Goal: Task Accomplishment & Management: Use online tool/utility

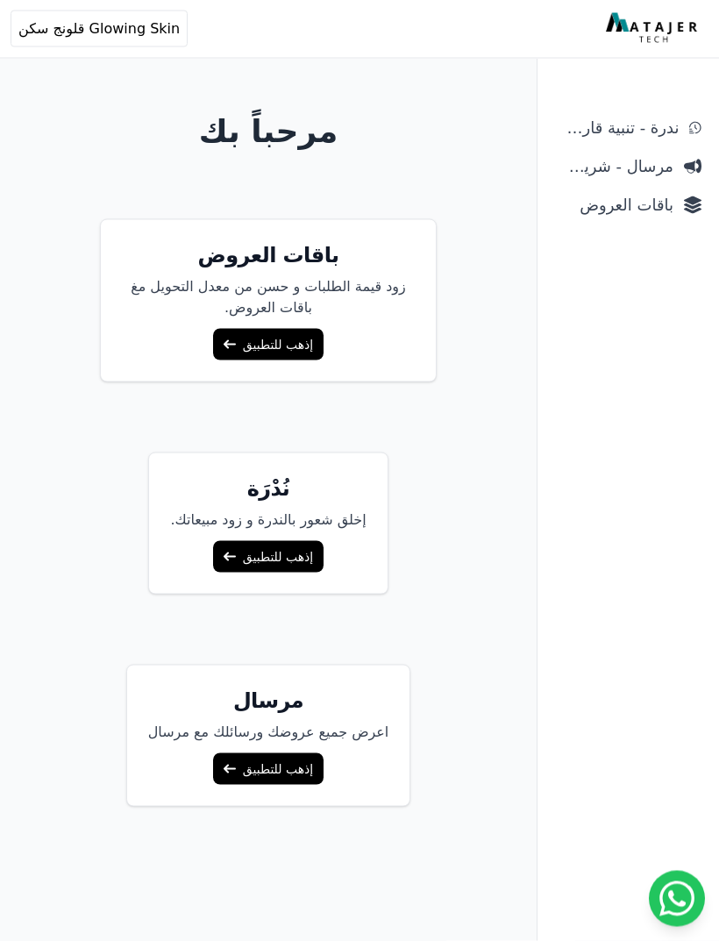
scroll to position [69, 0]
click at [298, 351] on link "إذهب للتطبيق" at bounding box center [268, 344] width 110 height 32
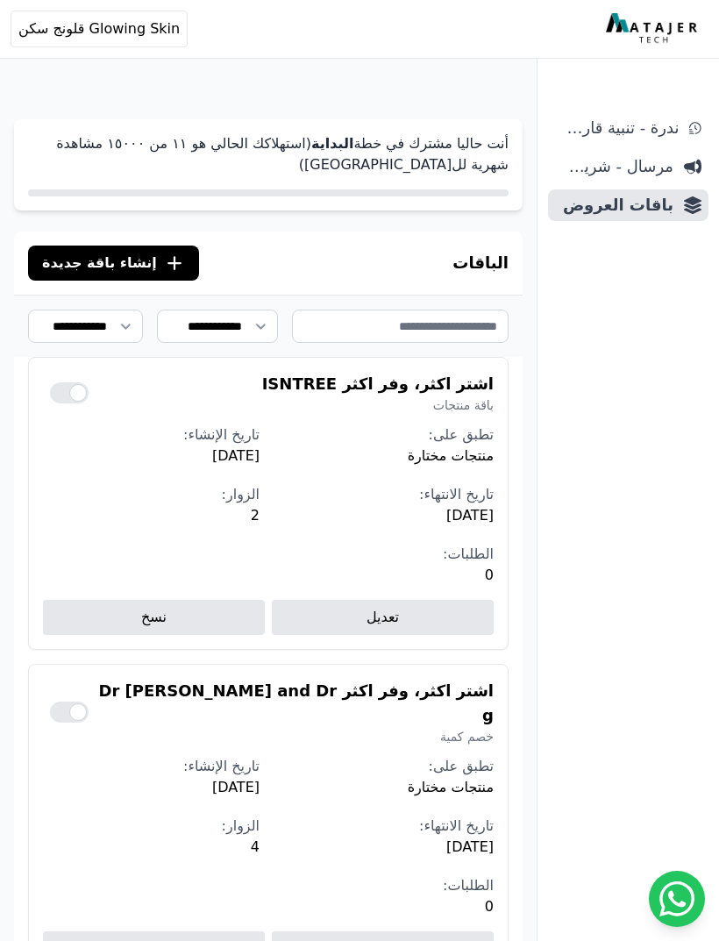
click at [164, 258] on icon ".cls-1{fill:none;stroke:#fff;stroke-linecap:round;stroke-linejoin:round;stroke-…" at bounding box center [174, 263] width 21 height 21
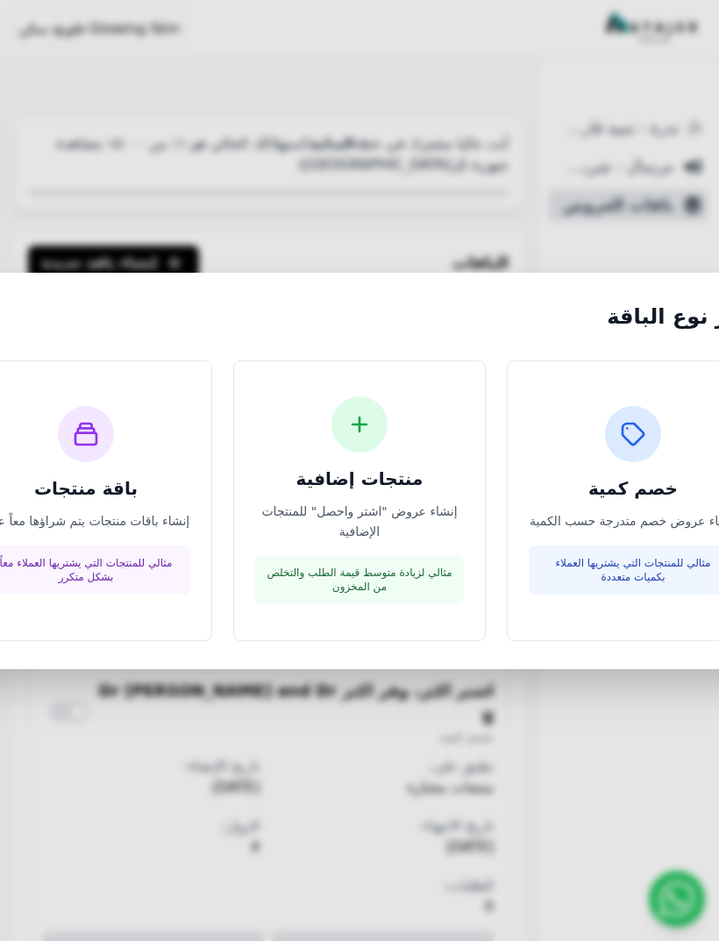
click at [78, 445] on icon at bounding box center [85, 433] width 21 height 21
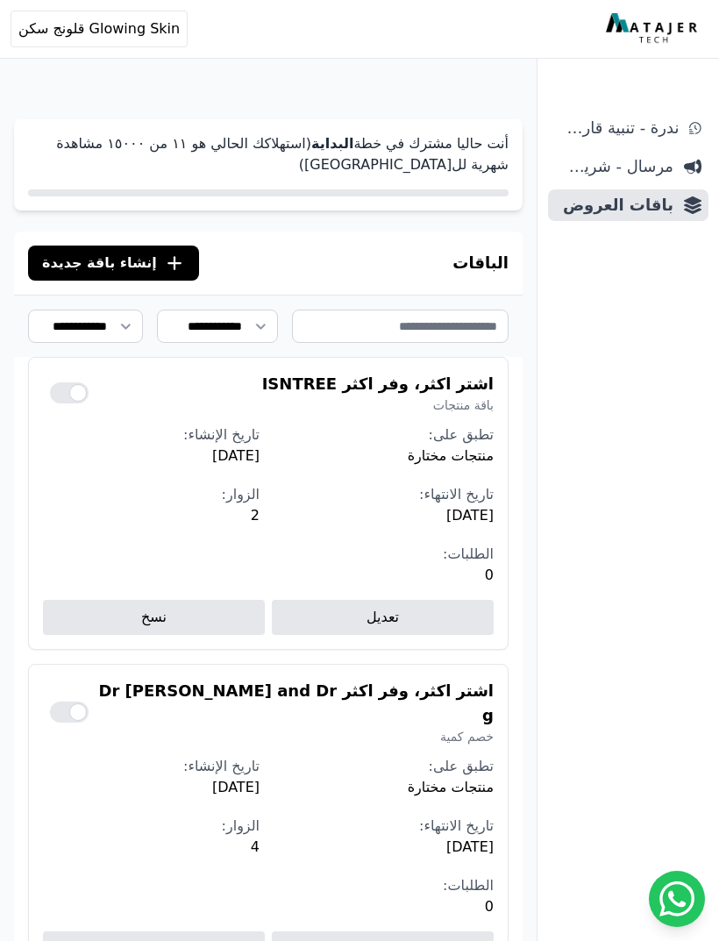
click at [164, 257] on icon ".cls-1{fill:none;stroke:#fff;stroke-linecap:round;stroke-linejoin:round;stroke-…" at bounding box center [174, 263] width 21 height 21
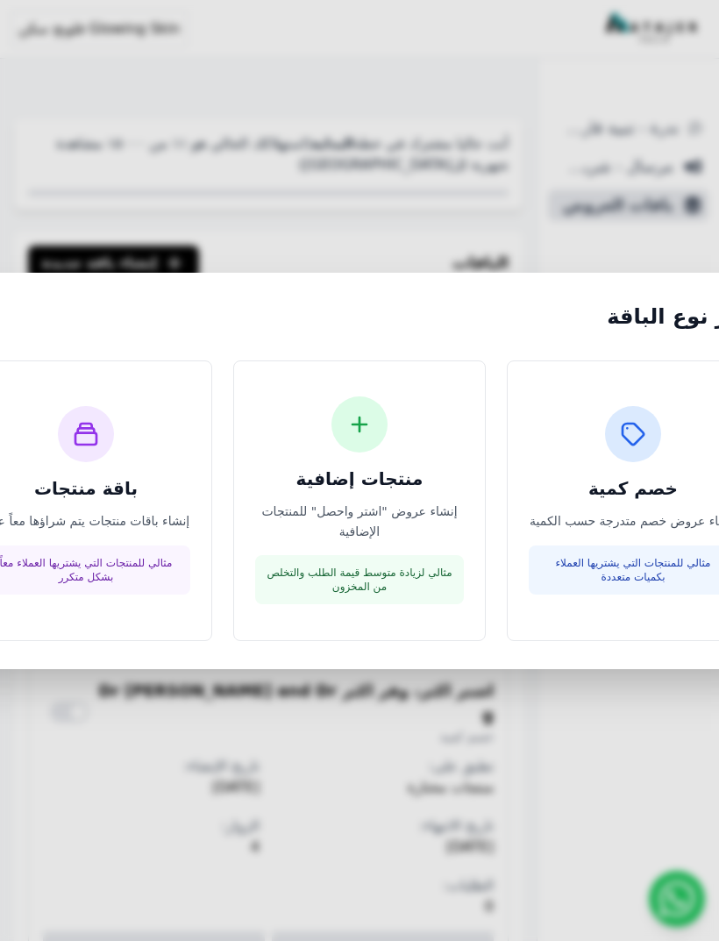
click at [635, 531] on p "إنشاء عروض خصم متدرجة حسب الكمية" at bounding box center [633, 521] width 209 height 20
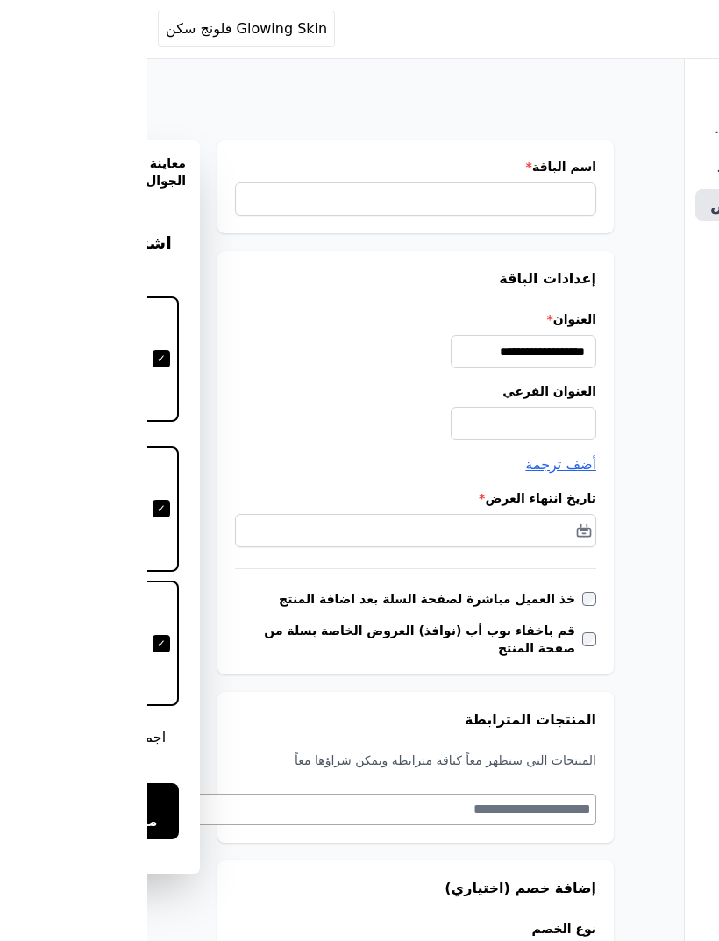
scroll to position [0, -146]
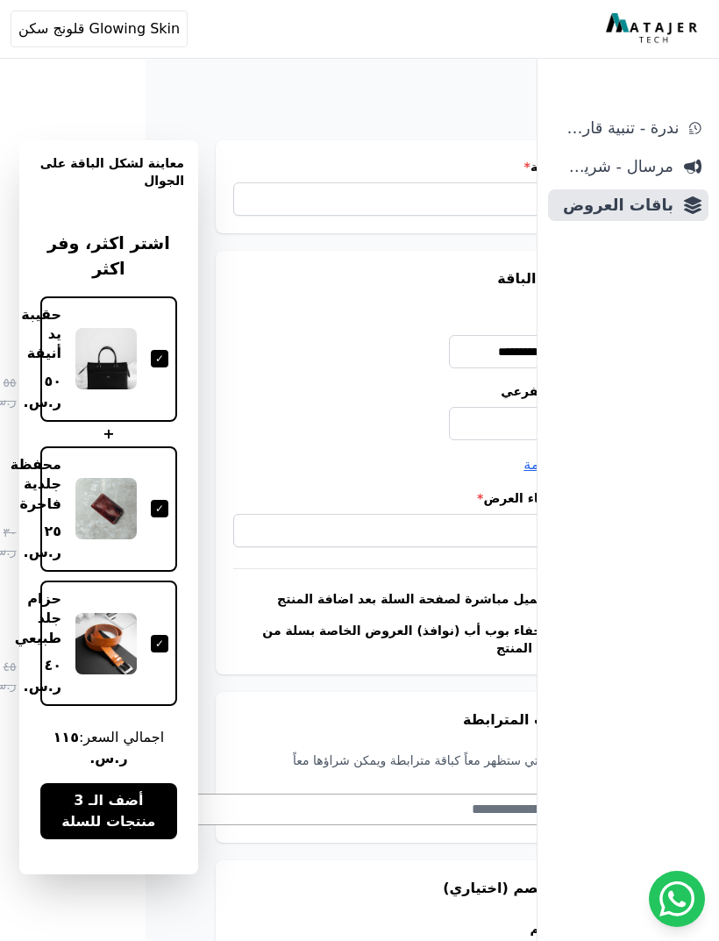
click at [141, 790] on span "أضف الـ 3 منتجات للسلة" at bounding box center [108, 811] width 109 height 42
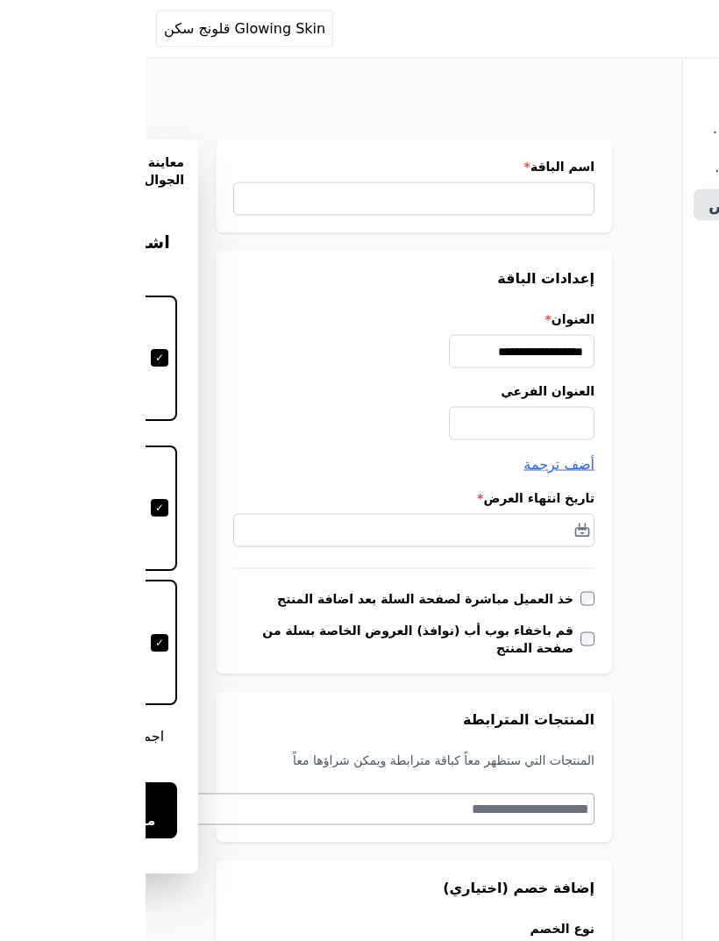
scroll to position [1, -146]
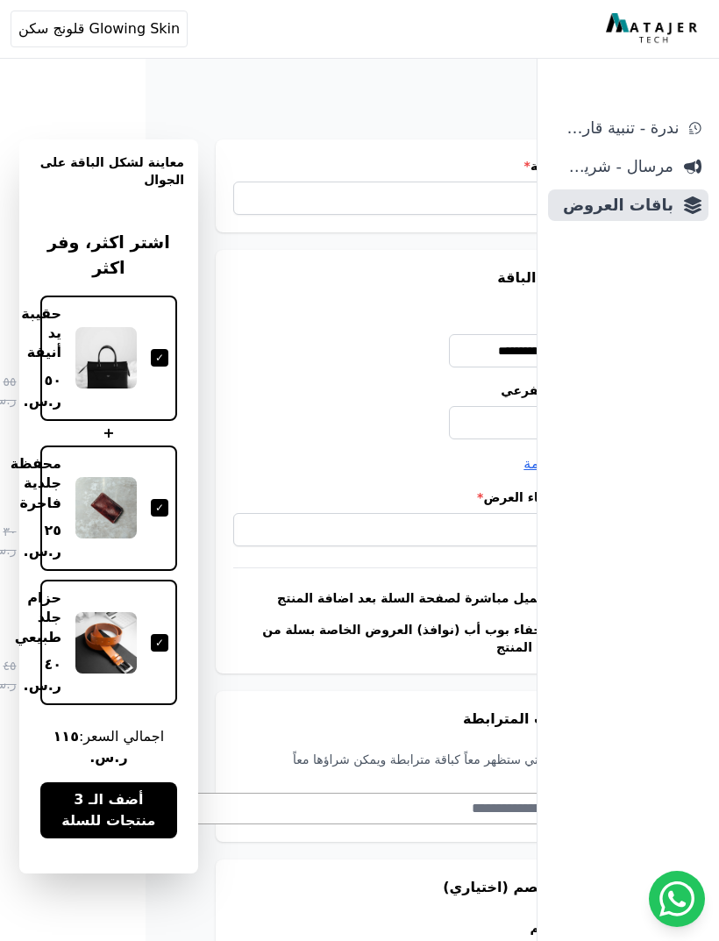
click at [157, 789] on span "أضف الـ 3 منتجات للسلة" at bounding box center [108, 810] width 109 height 42
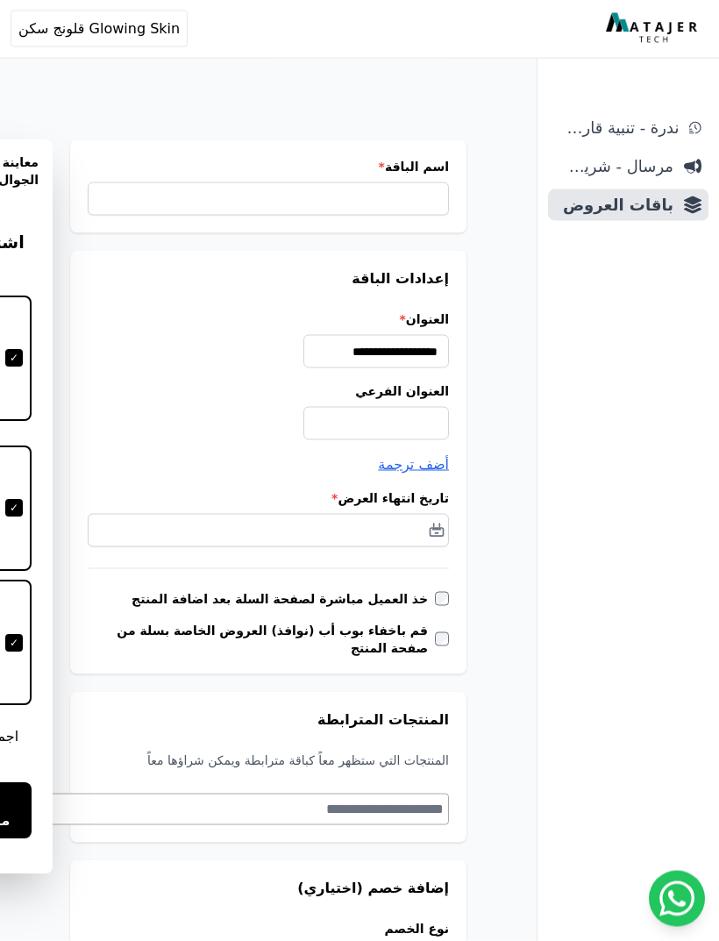
scroll to position [1, 0]
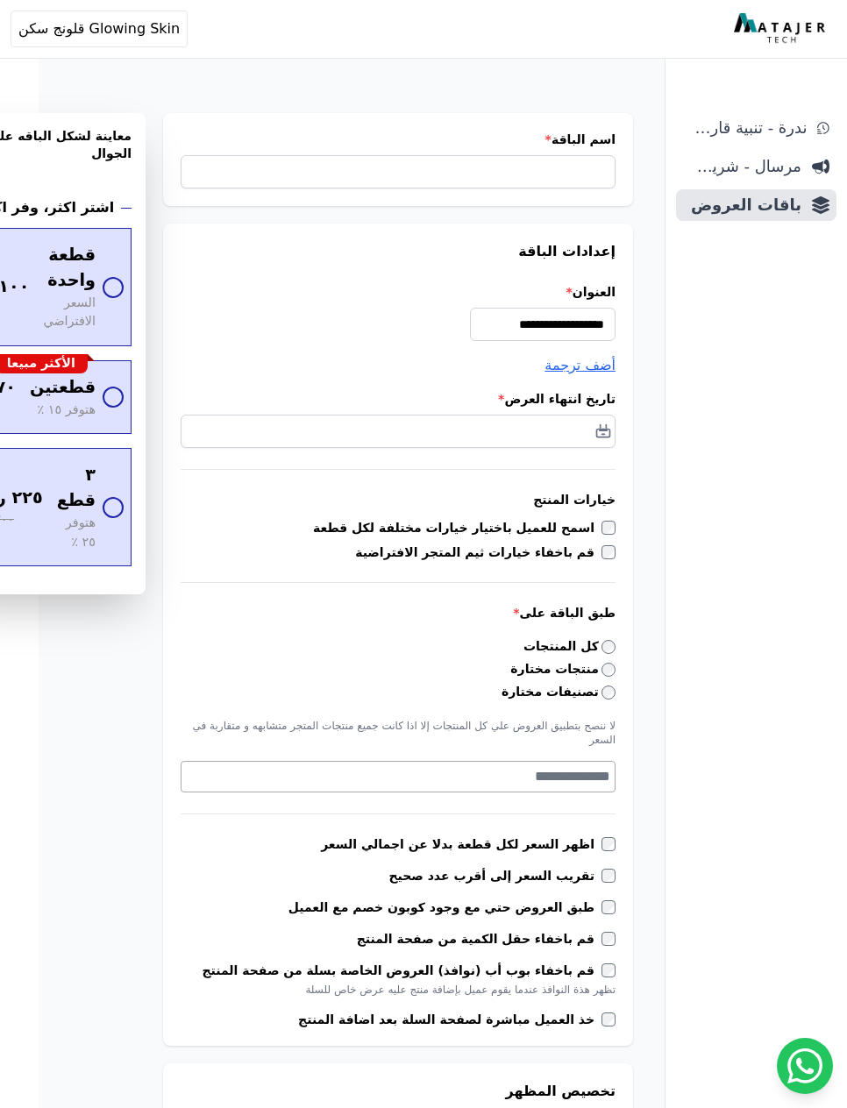
scroll to position [29, -39]
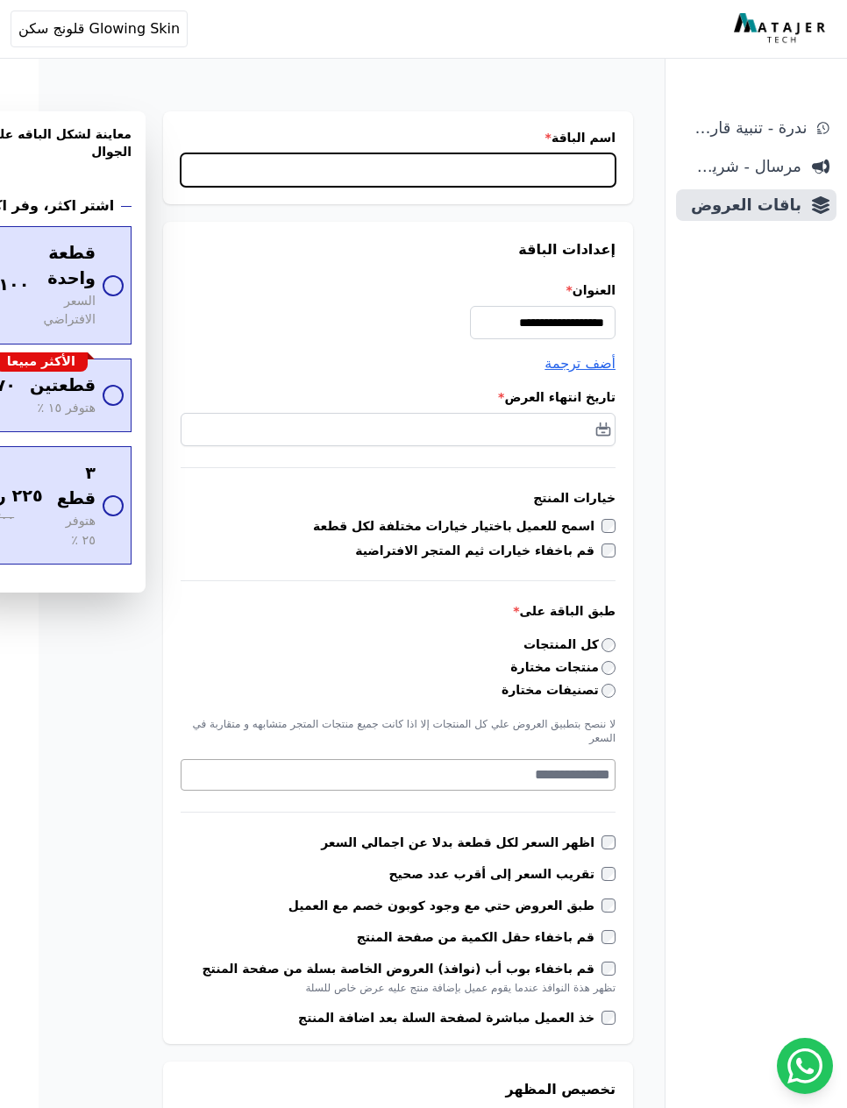
click at [567, 174] on input "اسم الباقة *" at bounding box center [398, 169] width 435 height 33
type input "**********"
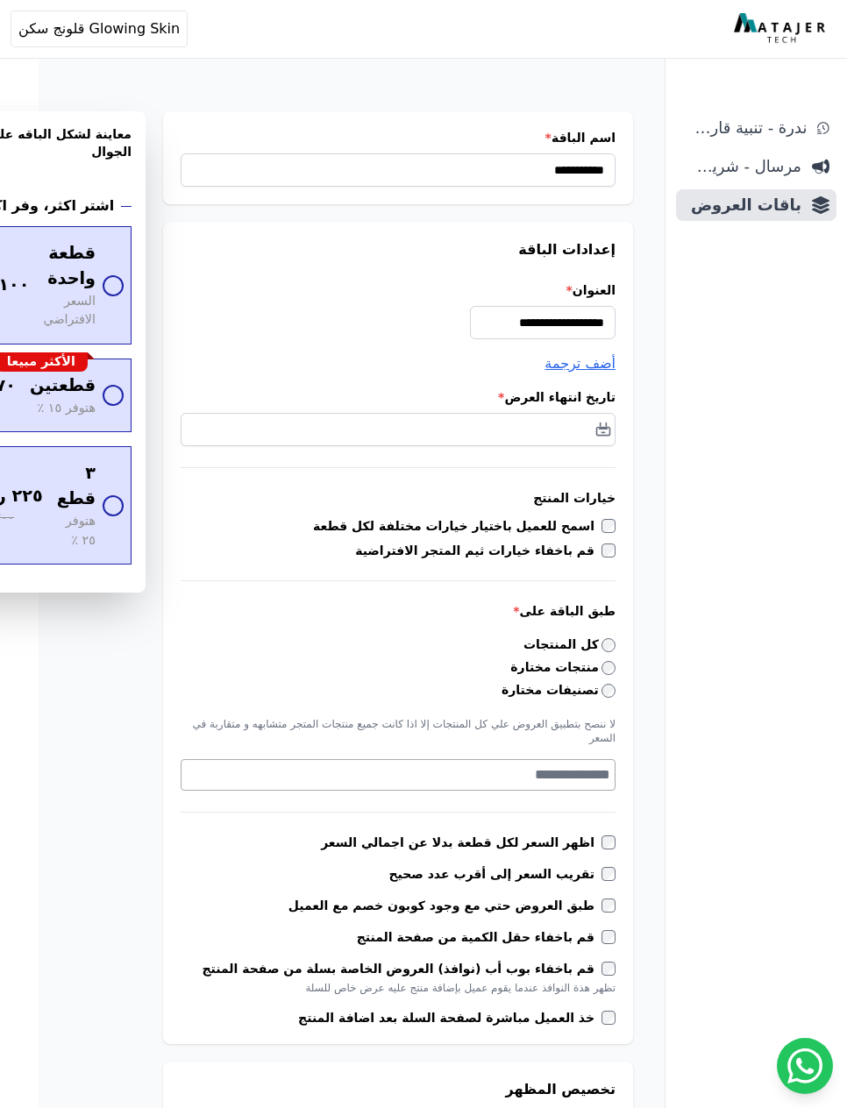
click at [702, 444] on div "ندرة - تنبية قارب علي النفاذ مرسال - شريط دعاية باقات العروض" at bounding box center [755, 610] width 181 height 996
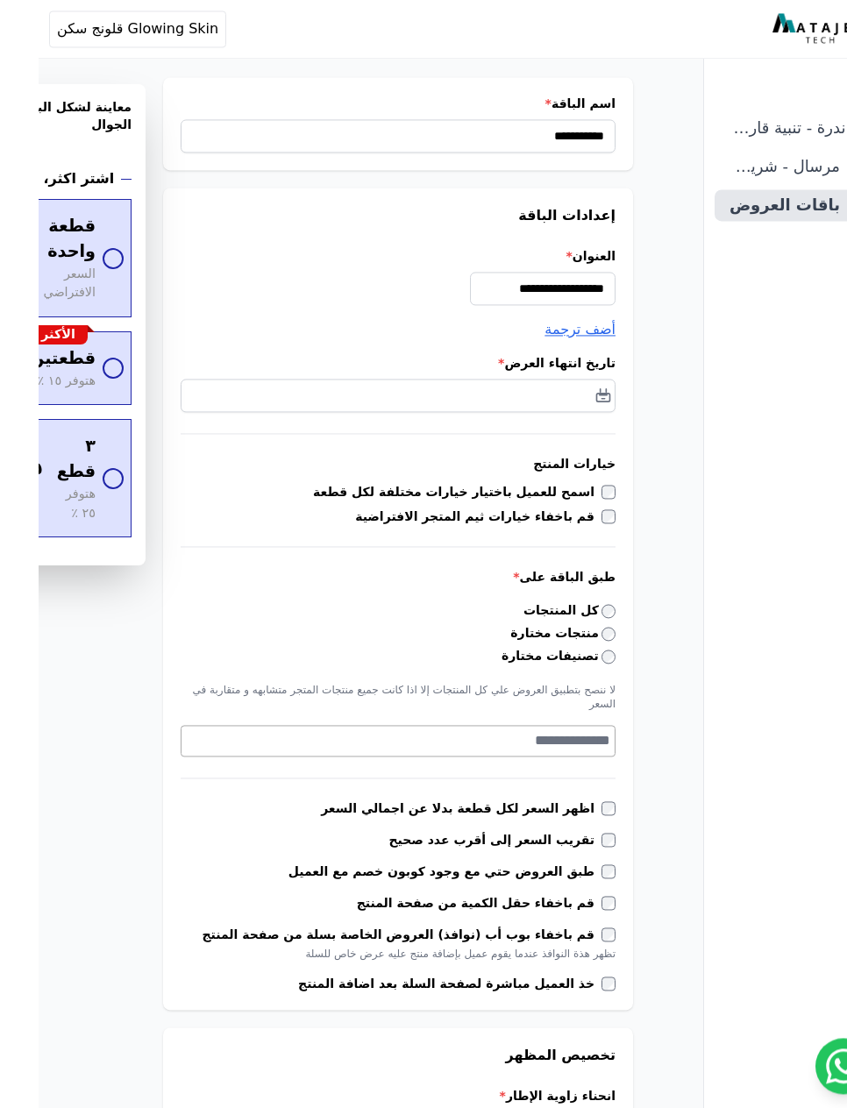
scroll to position [63, -39]
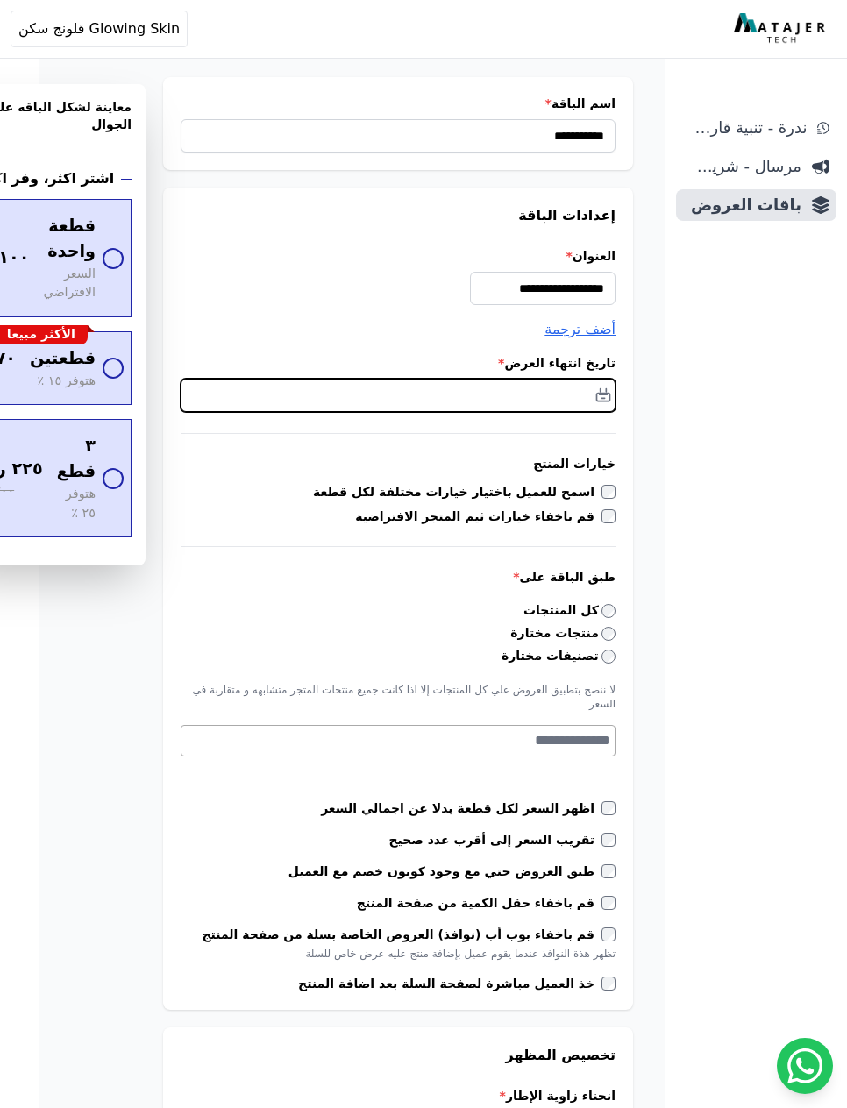
click at [572, 403] on input "text" at bounding box center [398, 395] width 435 height 33
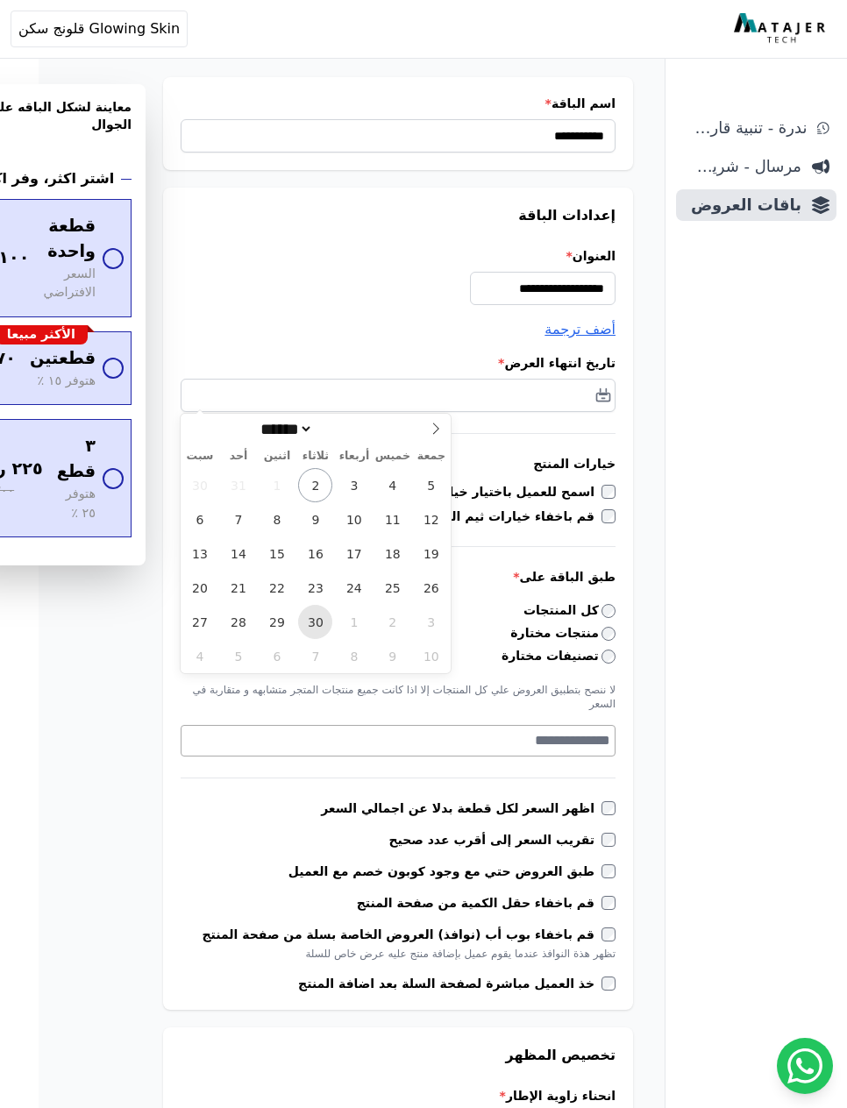
click at [329, 617] on span "30" at bounding box center [315, 622] width 34 height 34
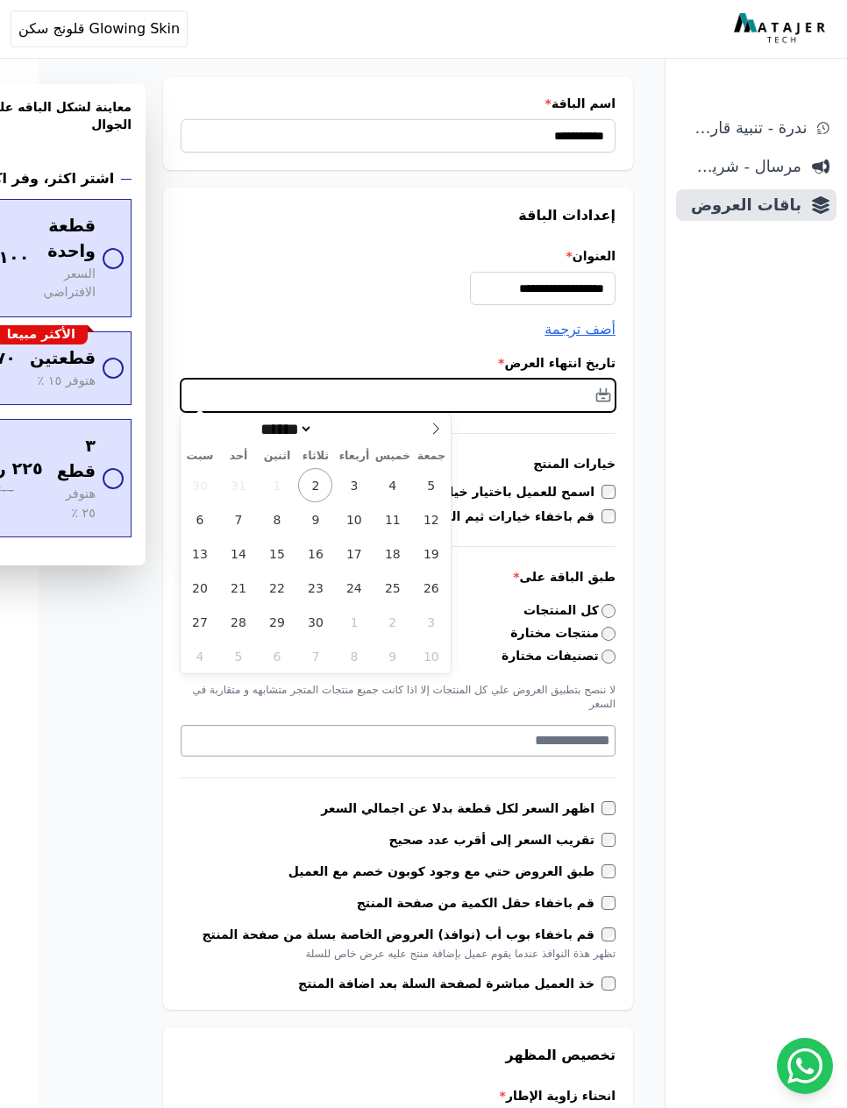
type input "**********"
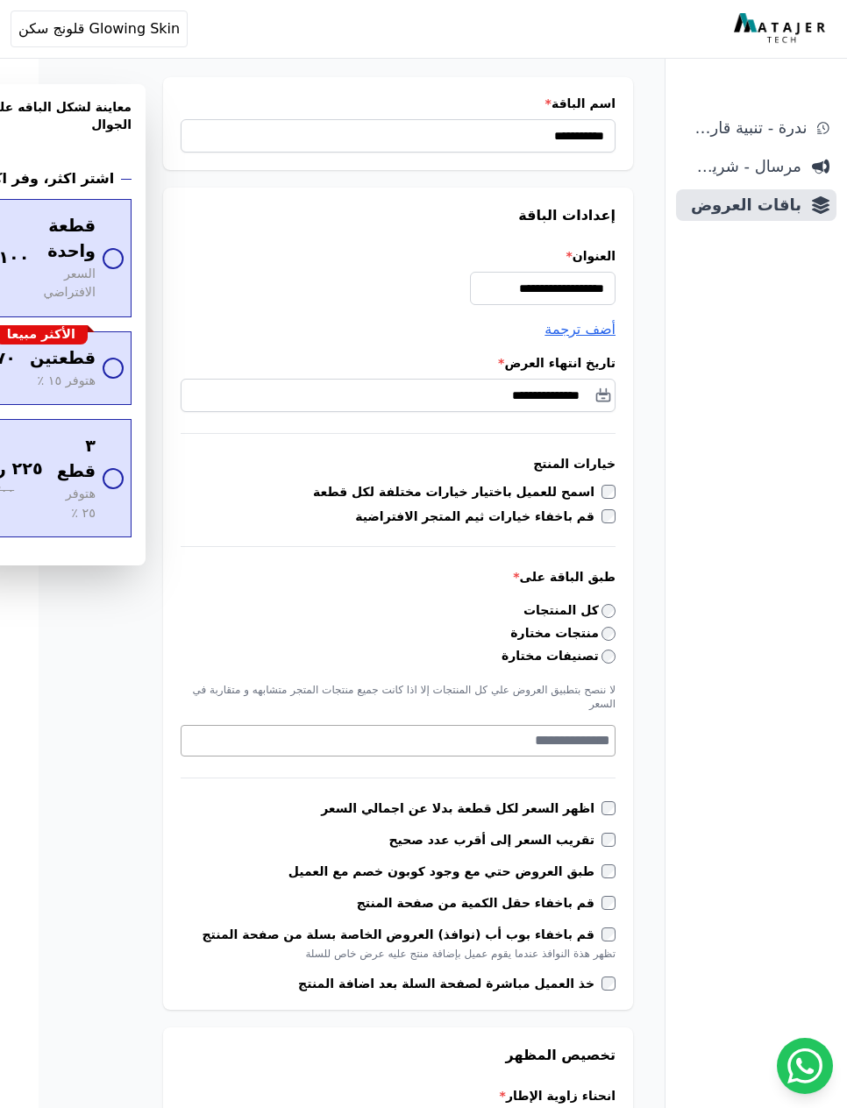
click at [731, 495] on div "ندرة - تنبية قارب علي النفاذ مرسال - شريط دعاية باقات العروض" at bounding box center [755, 610] width 181 height 996
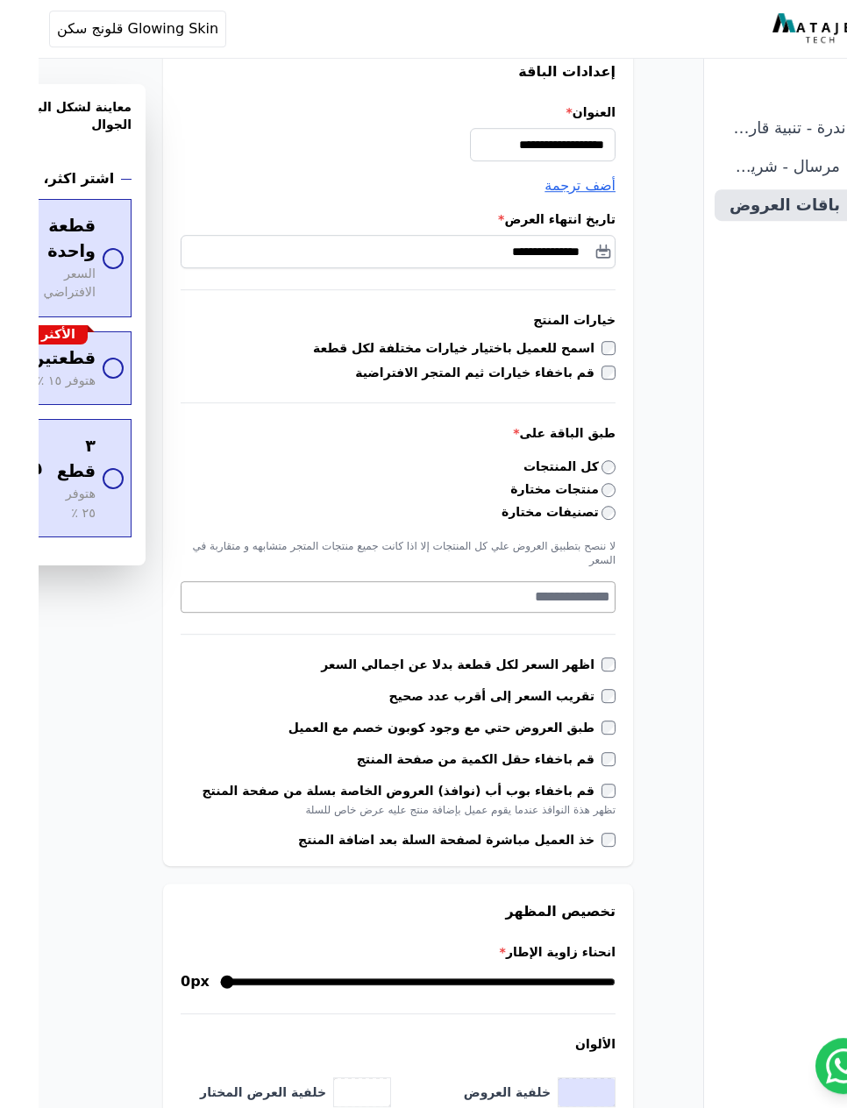
scroll to position [207, -39]
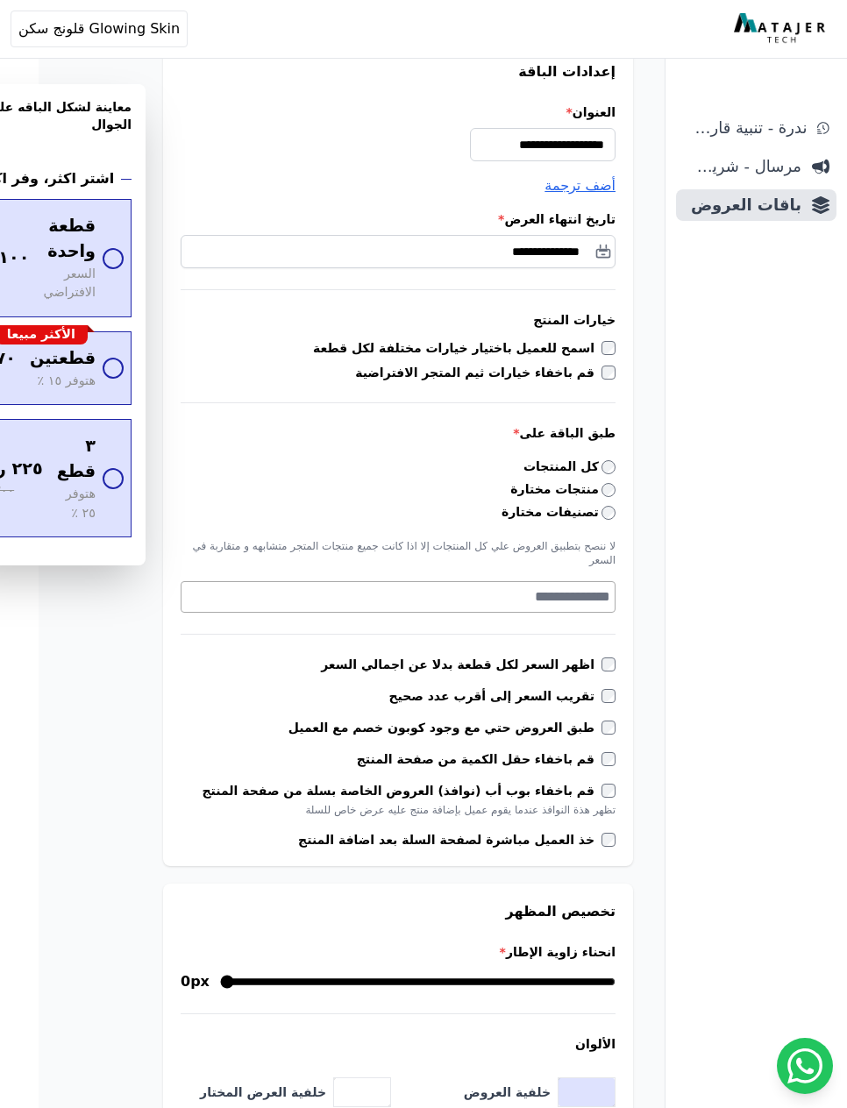
click at [338, 587] on textarea "Search" at bounding box center [395, 597] width 429 height 21
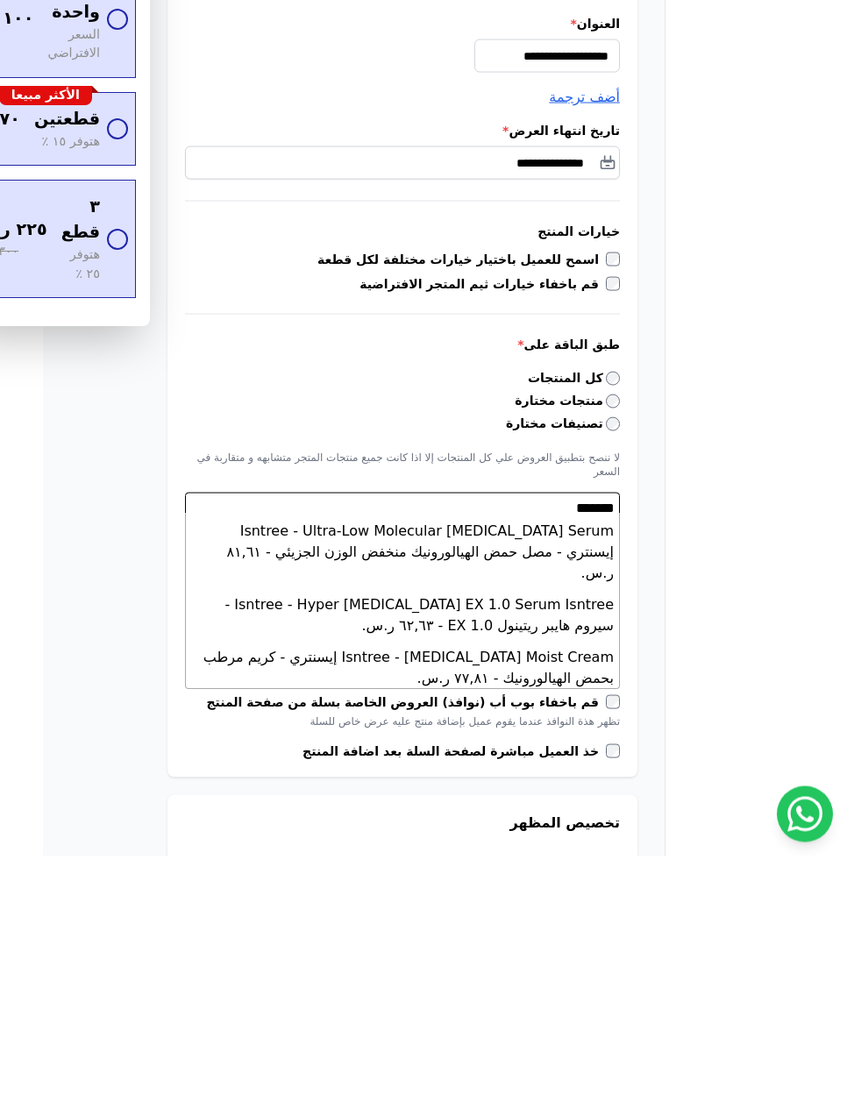
scroll to position [238, 0]
type textarea "*******"
click at [302, 842] on li "Isntree - Hyper Retinol EX 1.0 Serum Isntree - سيروم هايبر ريتينول EX 1.0 - ٦٢,…" at bounding box center [402, 868] width 433 height 53
select select "**********"
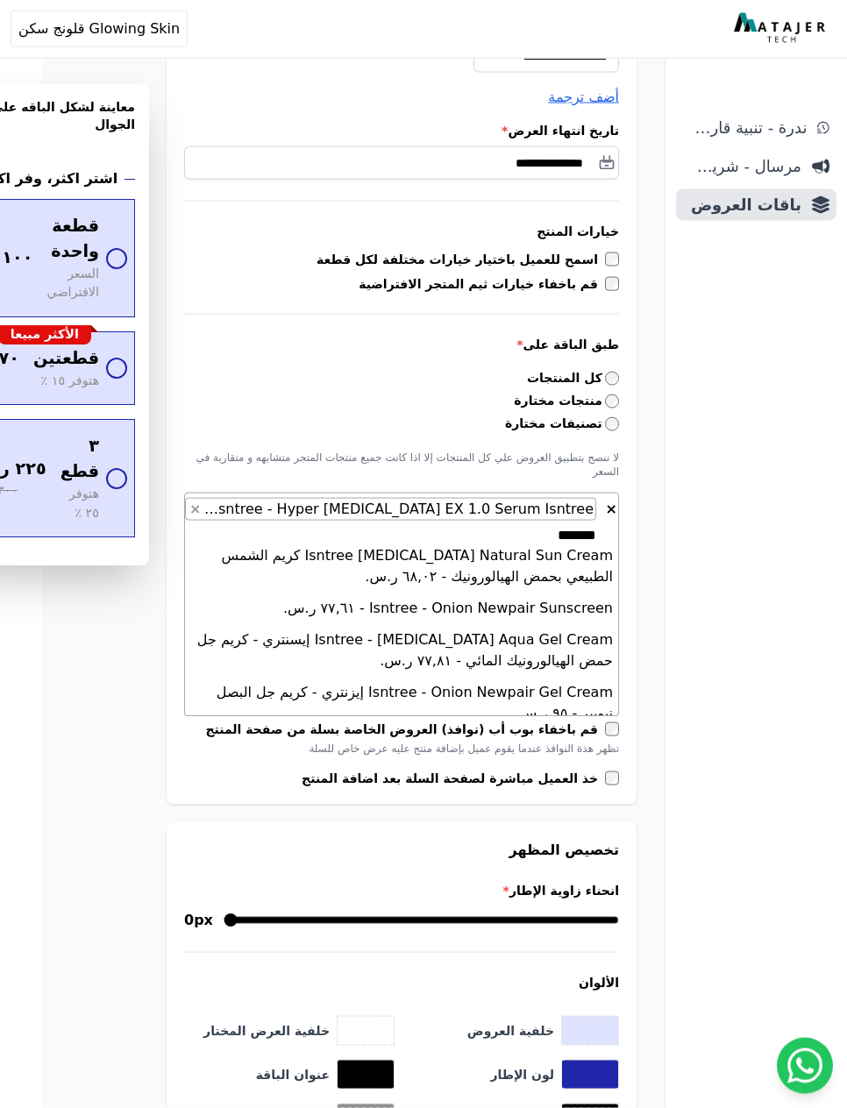
scroll to position [0, 0]
click at [728, 637] on div "ندرة - تنبية قارب علي النفاذ مرسال - شريط دعاية باقات العروض" at bounding box center [755, 610] width 181 height 996
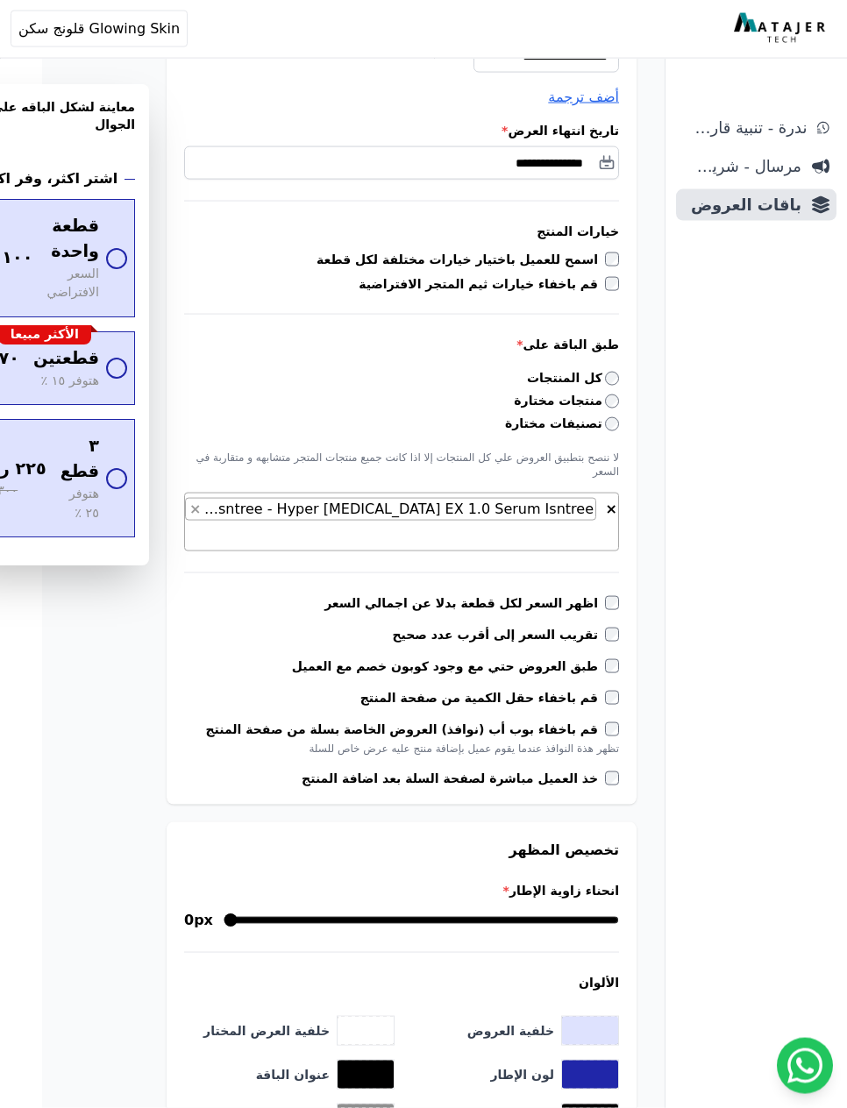
click at [316, 534] on span "× × Isntree - Hyper Retinol EX 1.0 Serum Isntree - سيروم هايبر ريتينول EX 1.0 -…" at bounding box center [401, 522] width 435 height 59
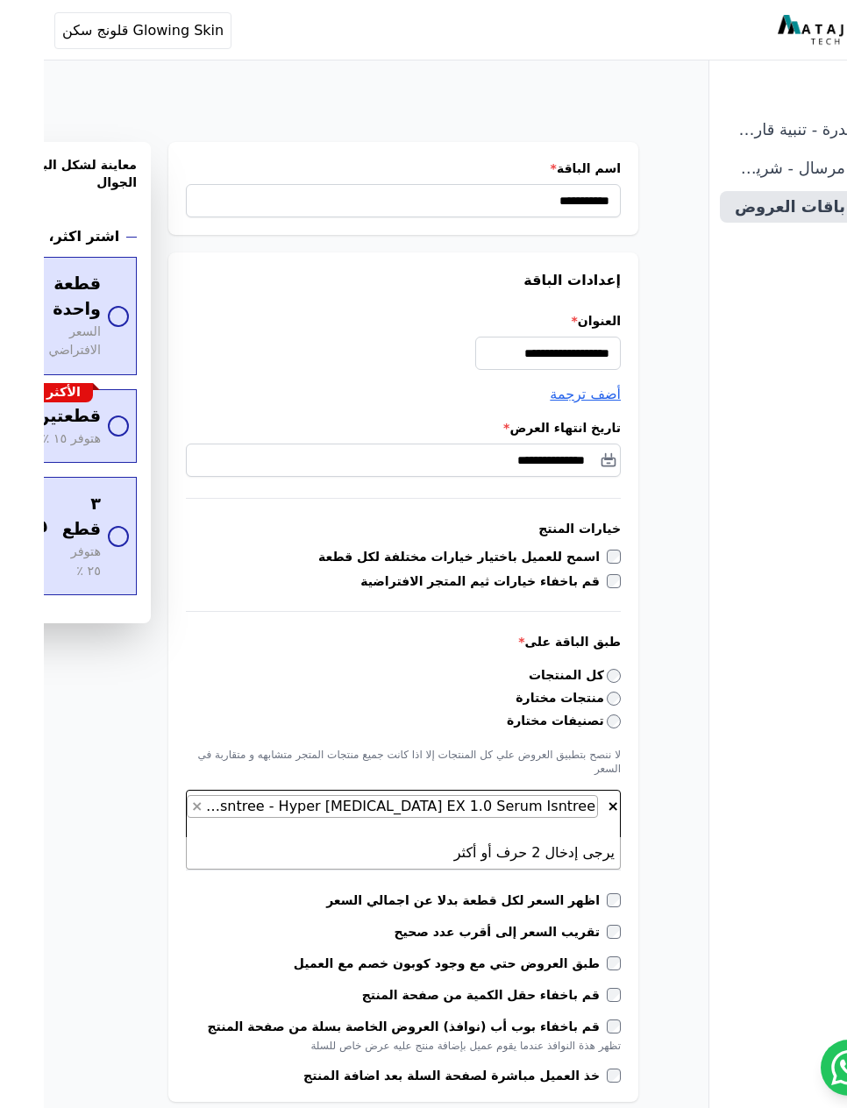
scroll to position [0, -44]
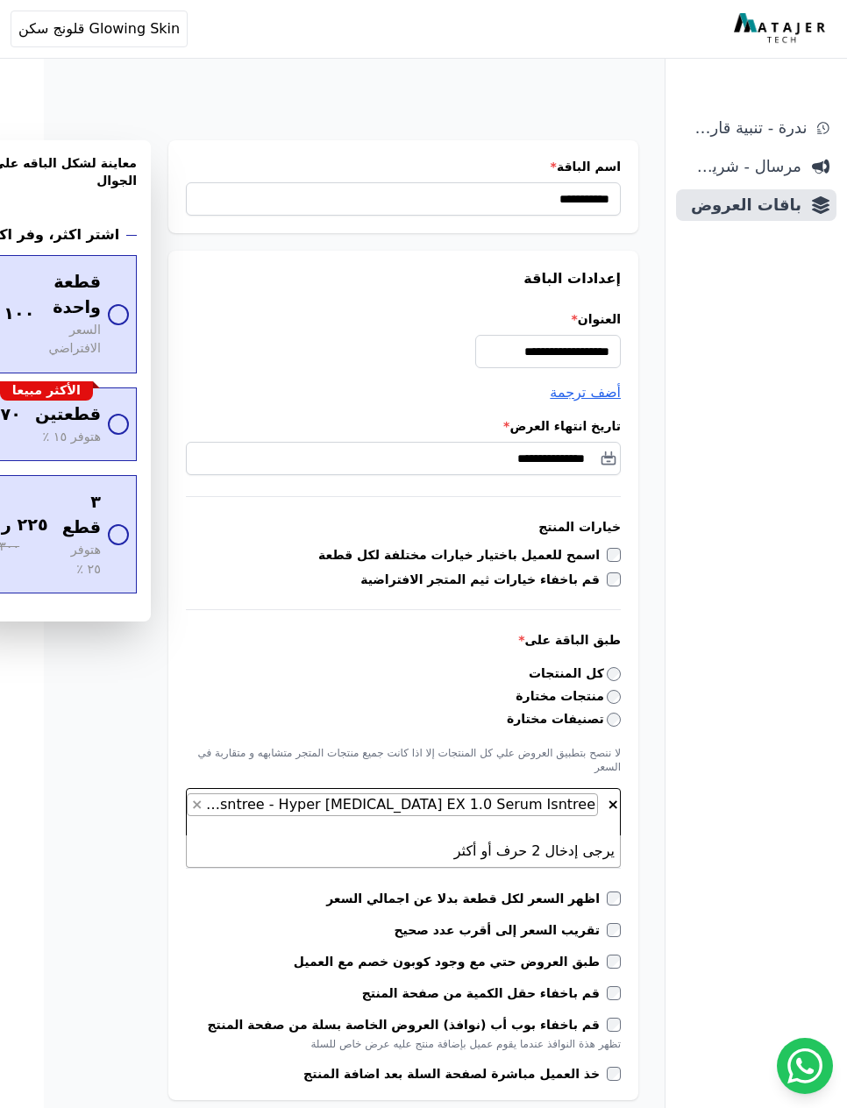
click at [793, 218] on link "باقات العروض" at bounding box center [756, 205] width 160 height 32
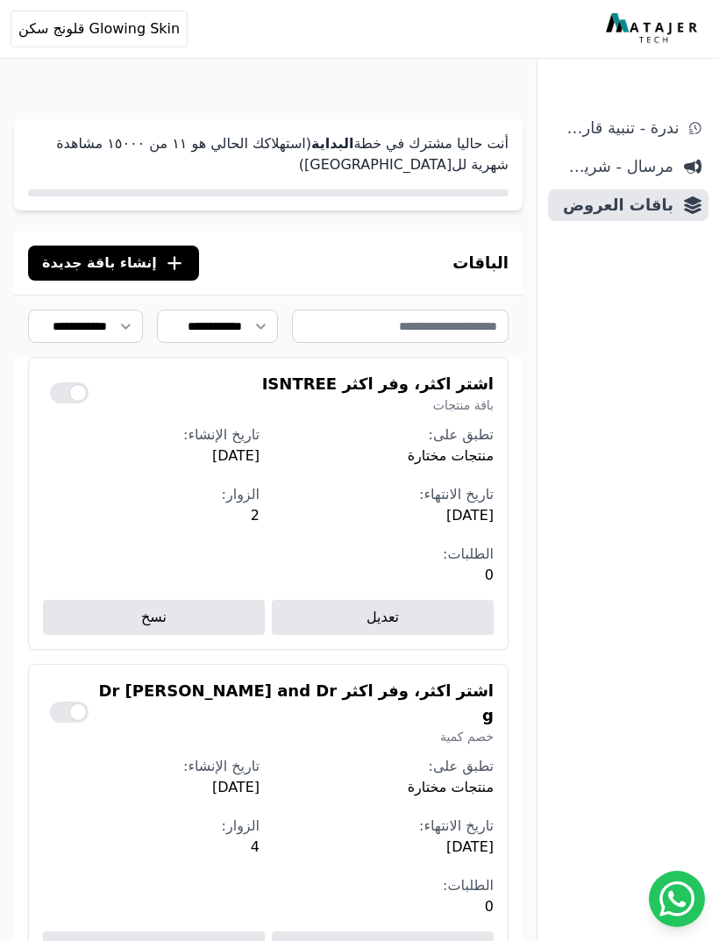
click at [133, 248] on button ".cls-1{fill:none;stroke:#fff;stroke-linecap:round;stroke-linejoin:round;stroke-…" at bounding box center [113, 262] width 171 height 35
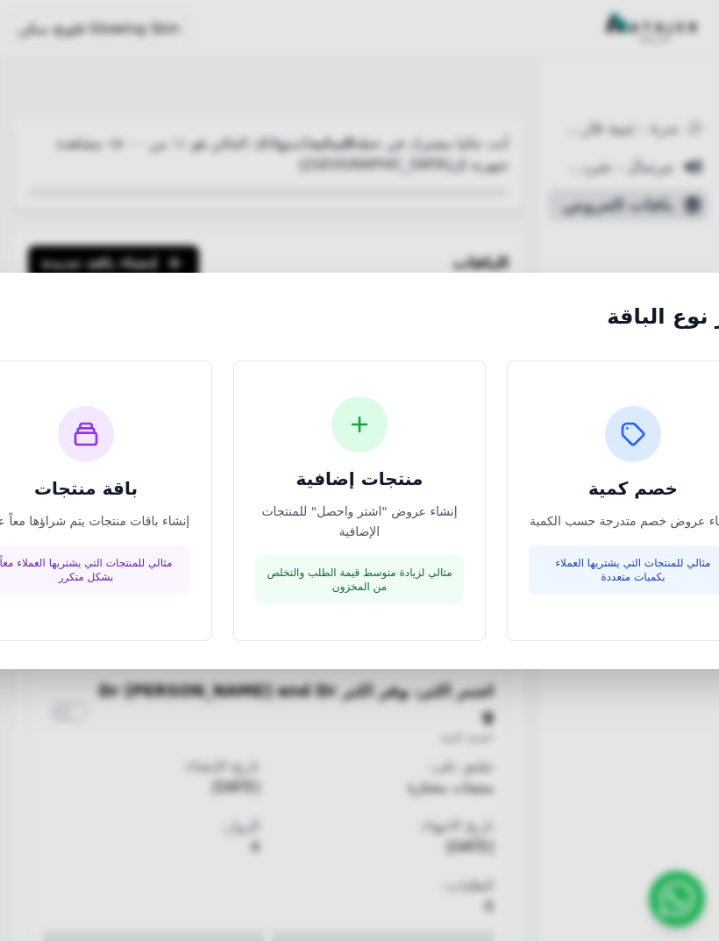
click at [140, 501] on h3 "باقة منتجات" at bounding box center [86, 488] width 209 height 25
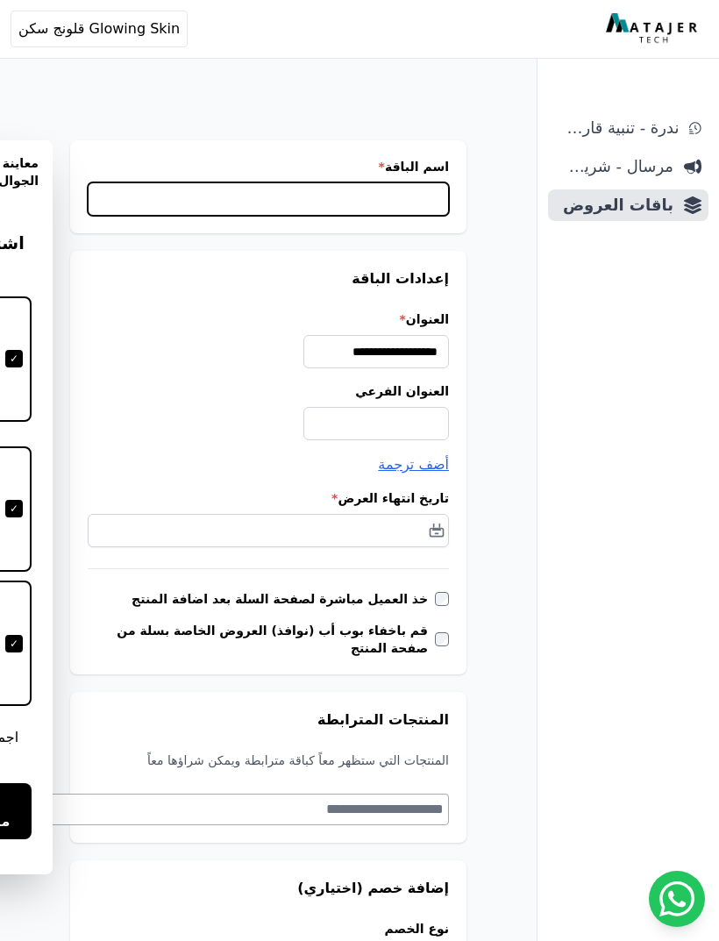
click at [427, 200] on input "اسم الباقة *" at bounding box center [268, 198] width 361 height 33
type input "******"
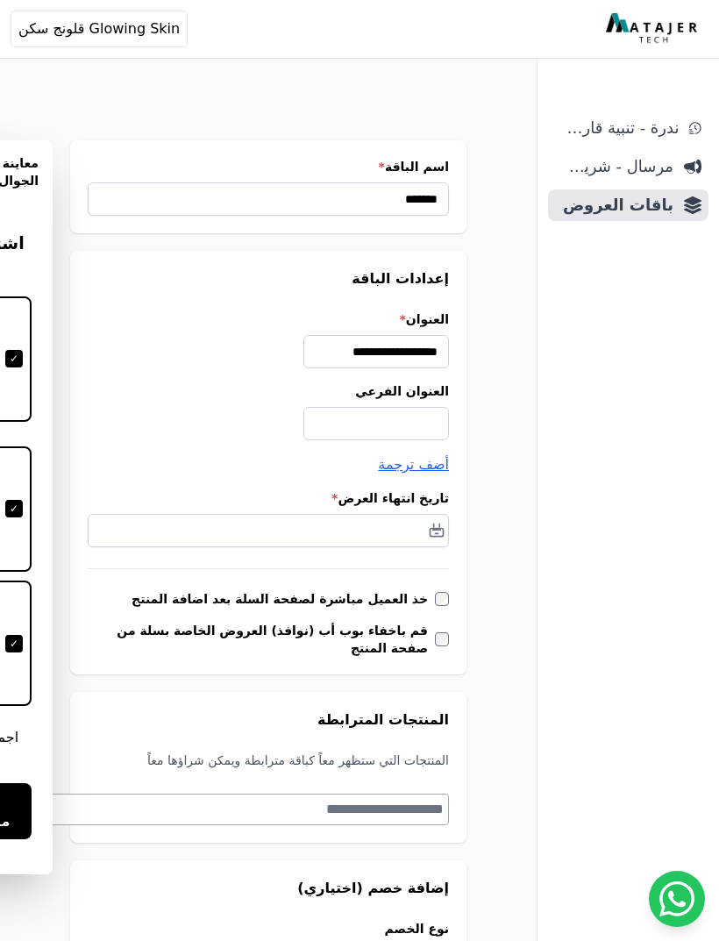
click at [595, 493] on div "ندرة - تنبية قارب علي النفاذ مرسال - شريط دعاية باقات العروض" at bounding box center [627, 526] width 181 height 829
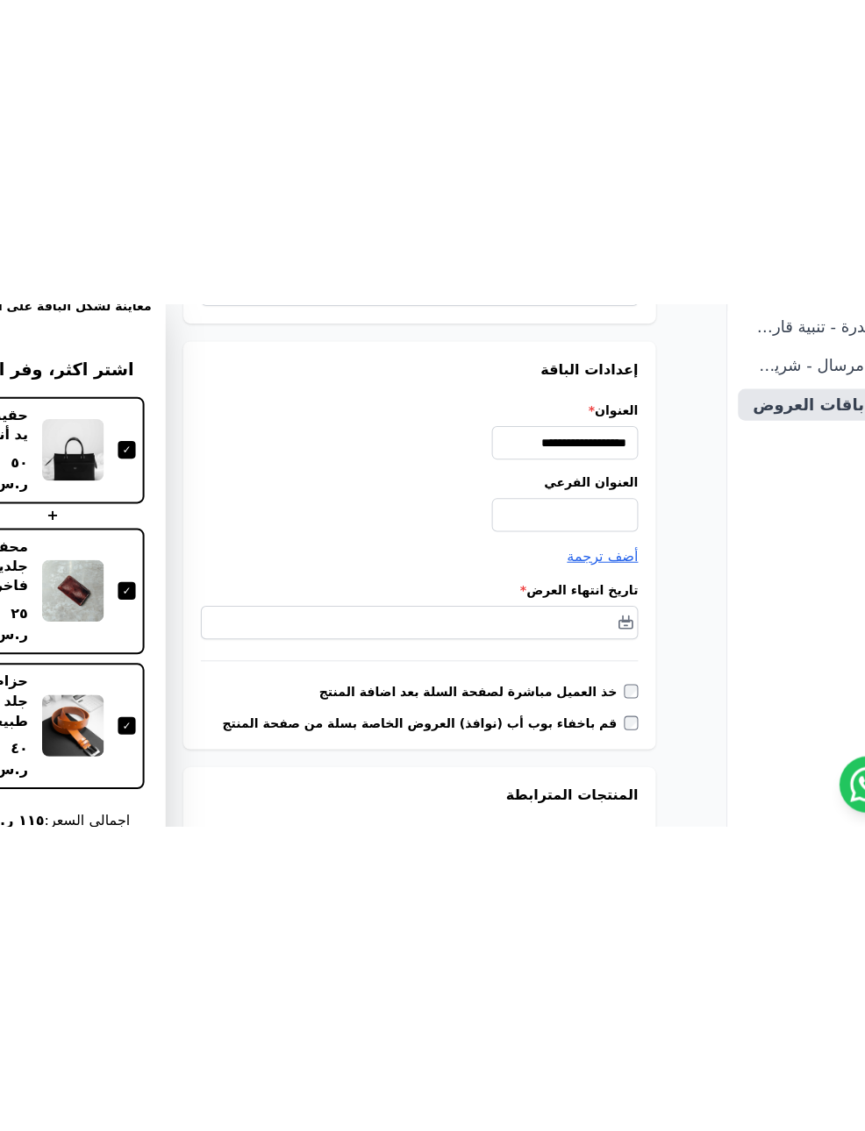
scroll to position [0, -82]
